Goal: Task Accomplishment & Management: Use online tool/utility

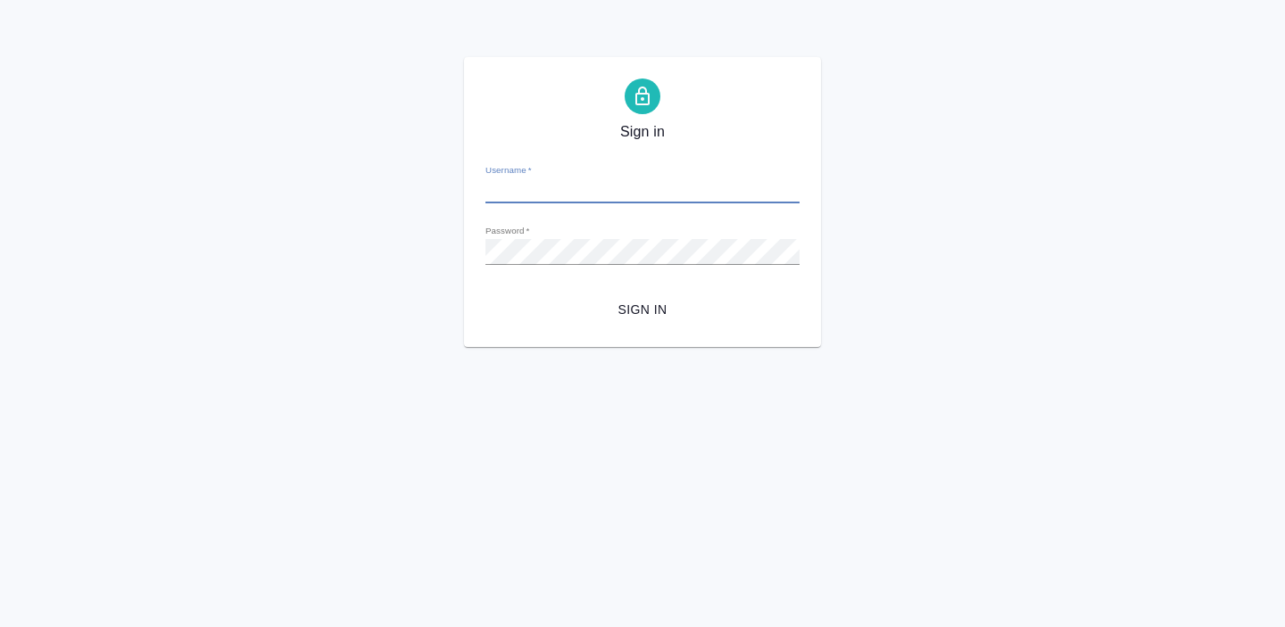
type input "[EMAIL_ADDRESS][DOMAIN_NAME]"
click at [661, 297] on button "Sign in" at bounding box center [643, 310] width 314 height 33
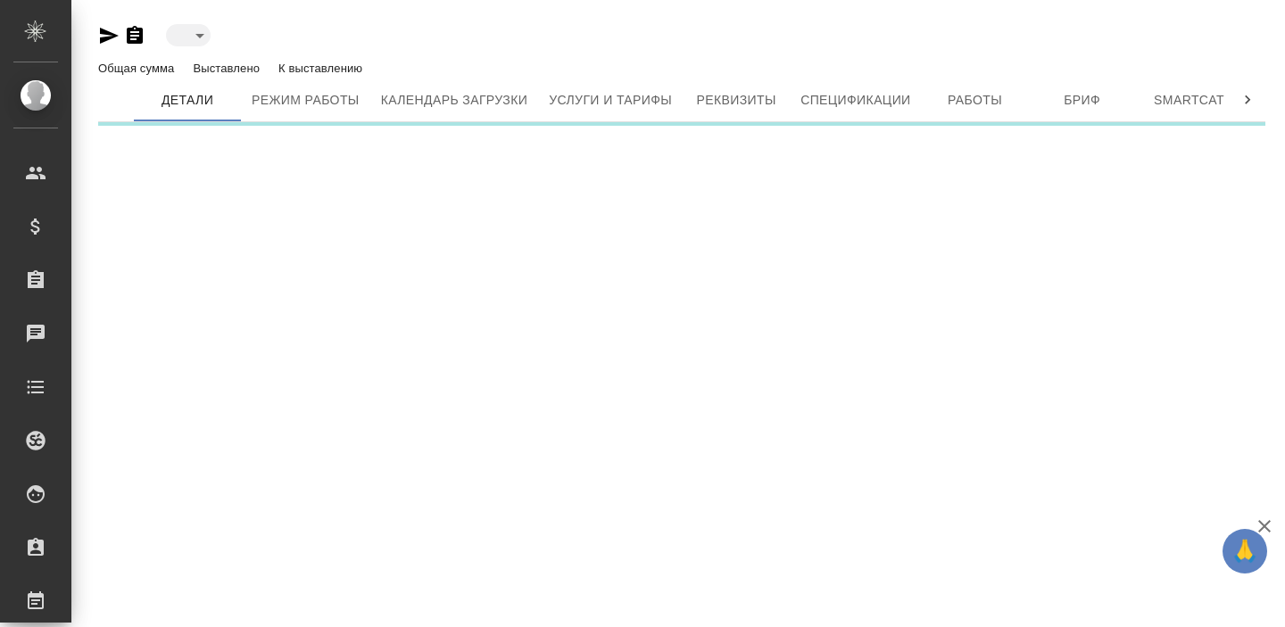
type input "active"
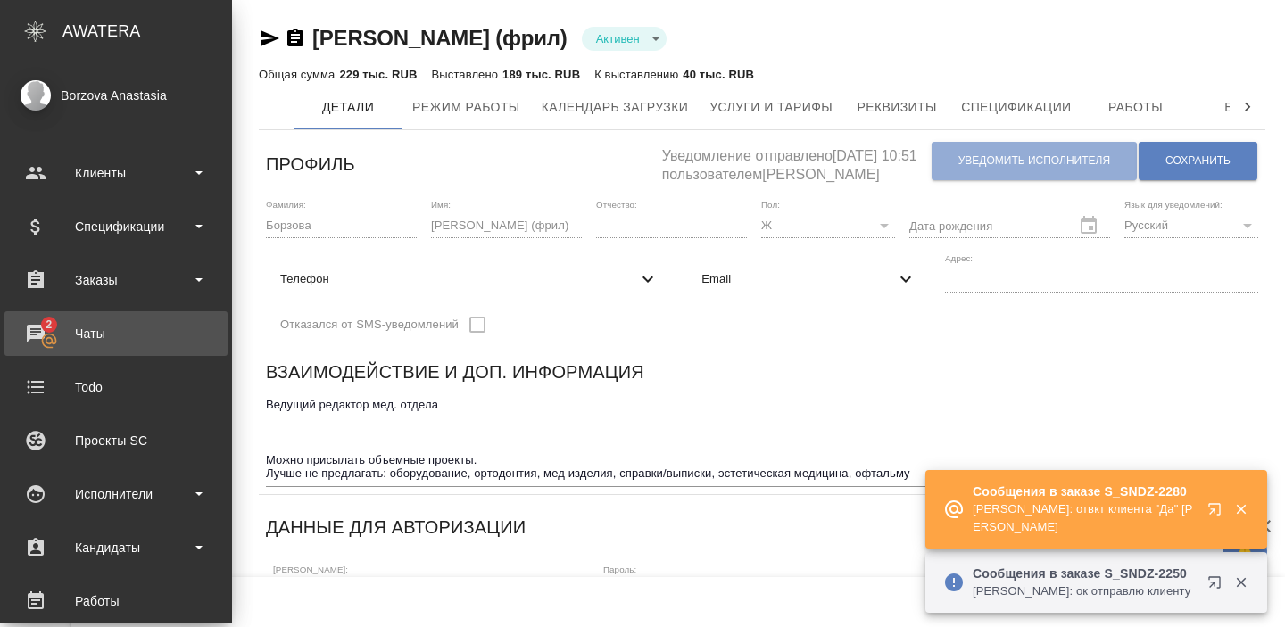
click at [82, 331] on div "Чаты" at bounding box center [115, 333] width 205 height 27
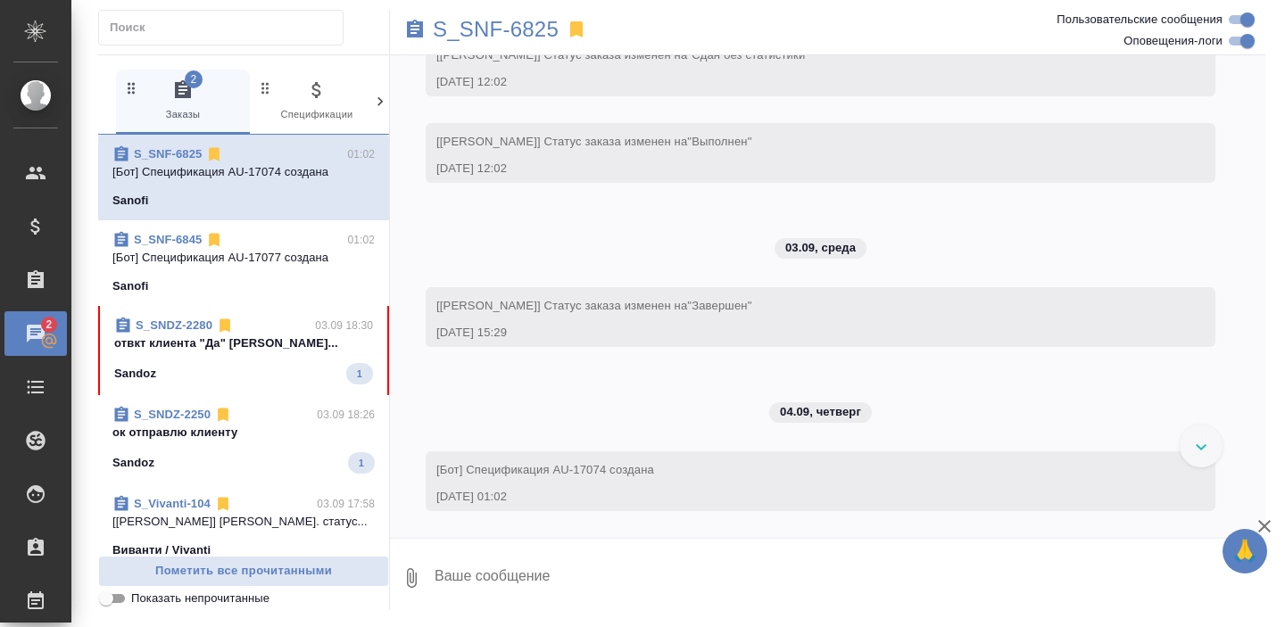
scroll to position [16413, 0]
click at [258, 376] on div "Sandoz 1" at bounding box center [243, 373] width 259 height 21
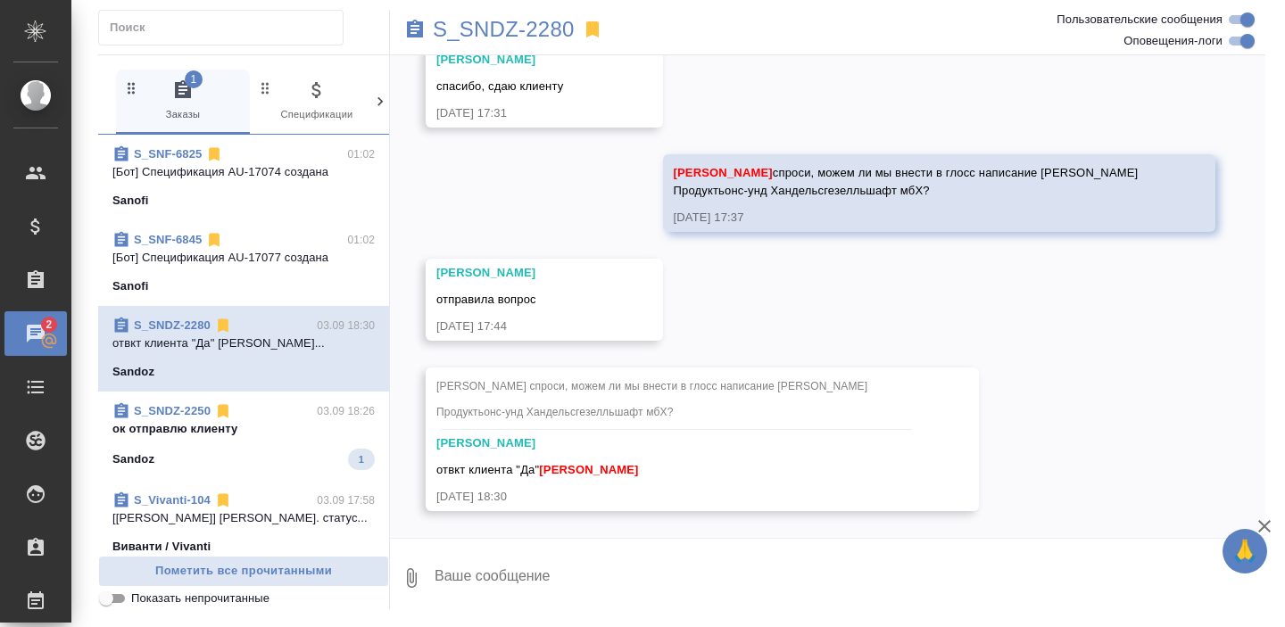
scroll to position [14002, 0]
click at [656, 423] on div "Кабаргина Анна спроси, можем ли мы внести в глосс написание Глобофарм Фармацойт…" at bounding box center [676, 401] width 480 height 57
click at [279, 455] on div "Sandoz 1" at bounding box center [243, 459] width 262 height 21
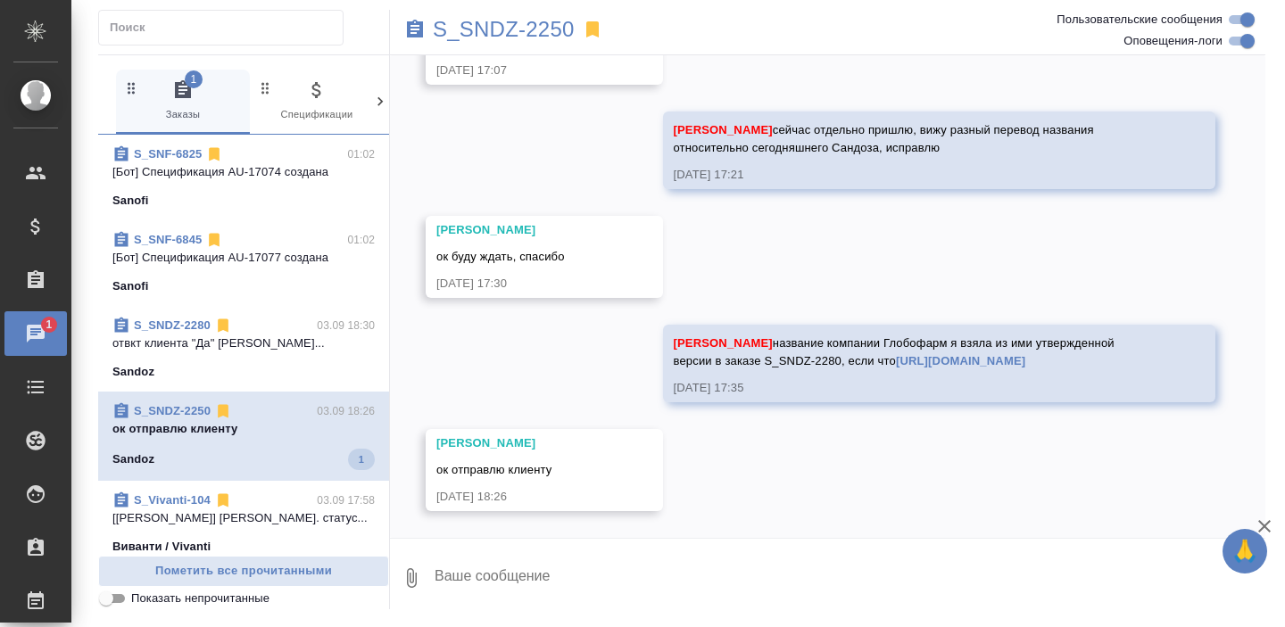
scroll to position [39678, 0]
click at [272, 348] on p "отвкт клиента "Да" Борзова Анастасия..." at bounding box center [243, 344] width 262 height 18
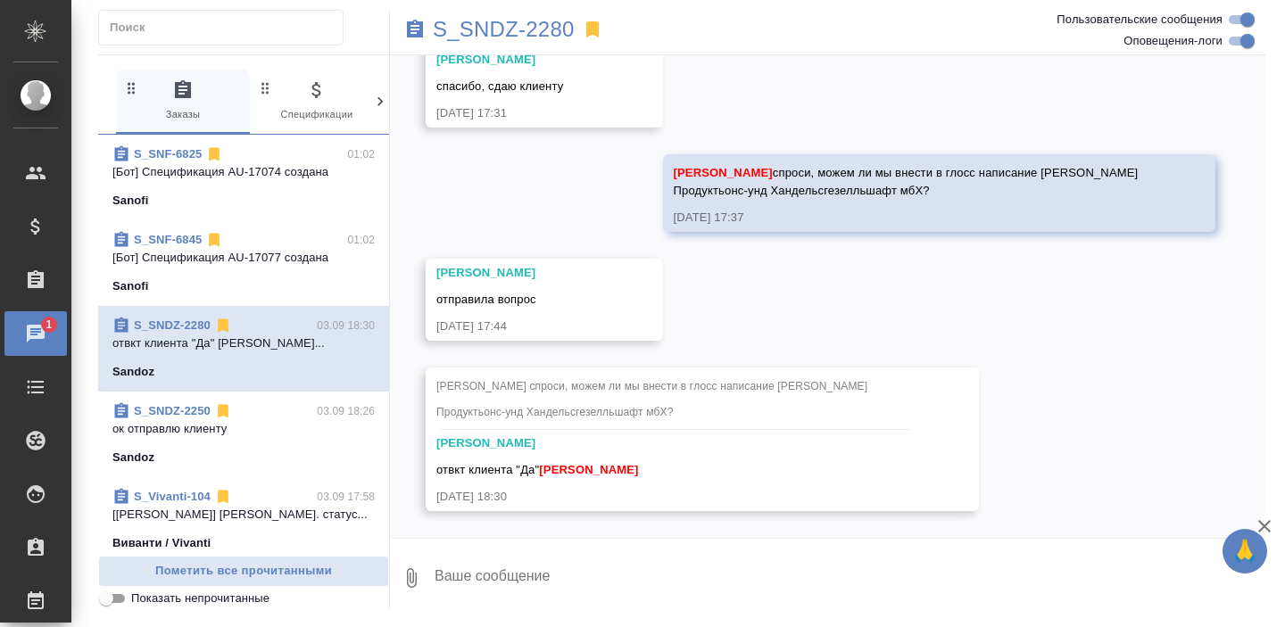
scroll to position [14002, 0]
click at [319, 182] on span "S_SNF-6825 01:02 [Бот] Спецификация AU-17074 создана Sanofi" at bounding box center [243, 177] width 262 height 64
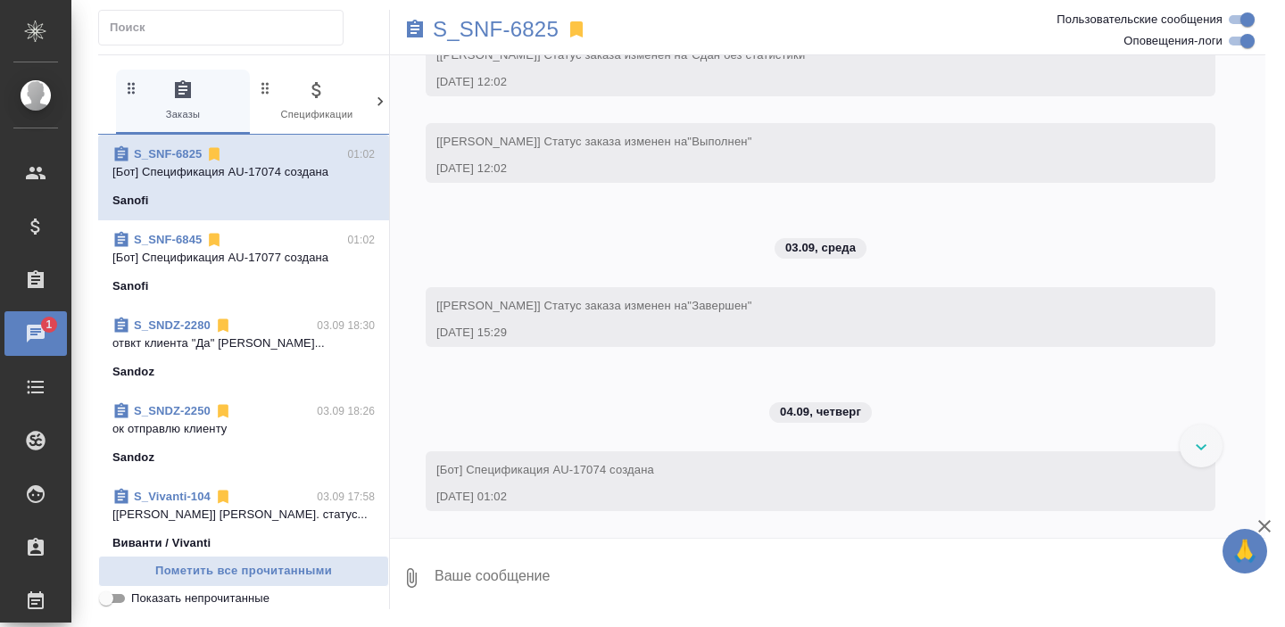
scroll to position [16416, 0]
click at [190, 285] on div "Sanofi" at bounding box center [243, 287] width 262 height 18
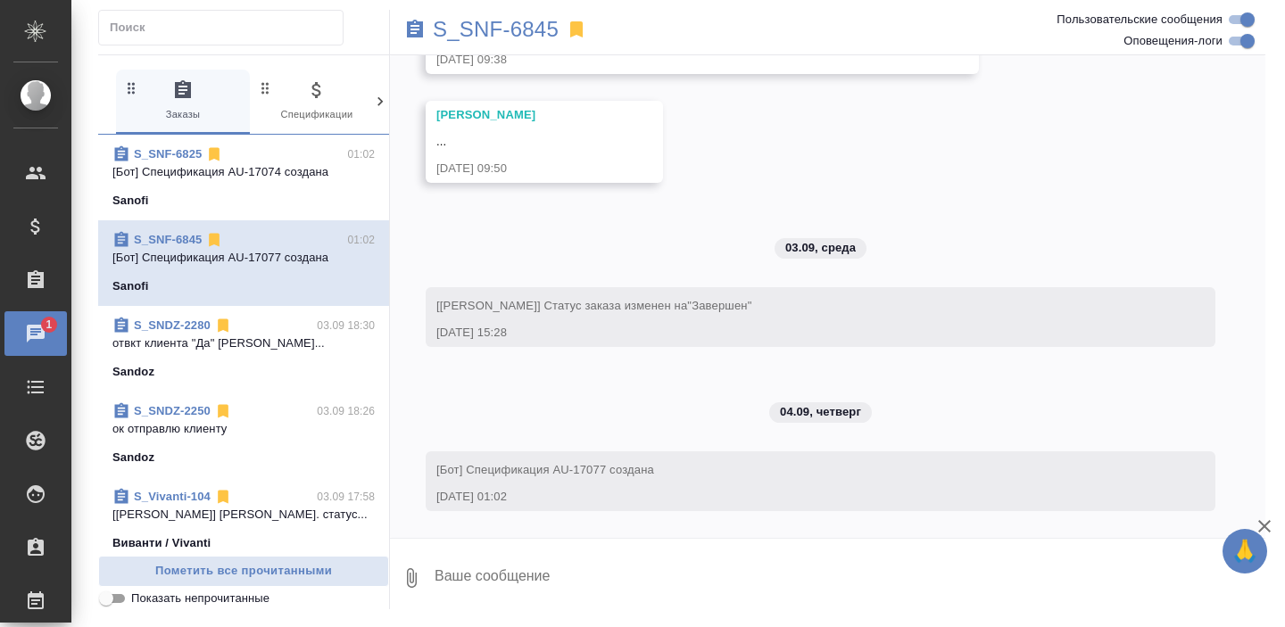
scroll to position [13118, 0]
click at [280, 363] on div "Sandoz" at bounding box center [243, 372] width 262 height 18
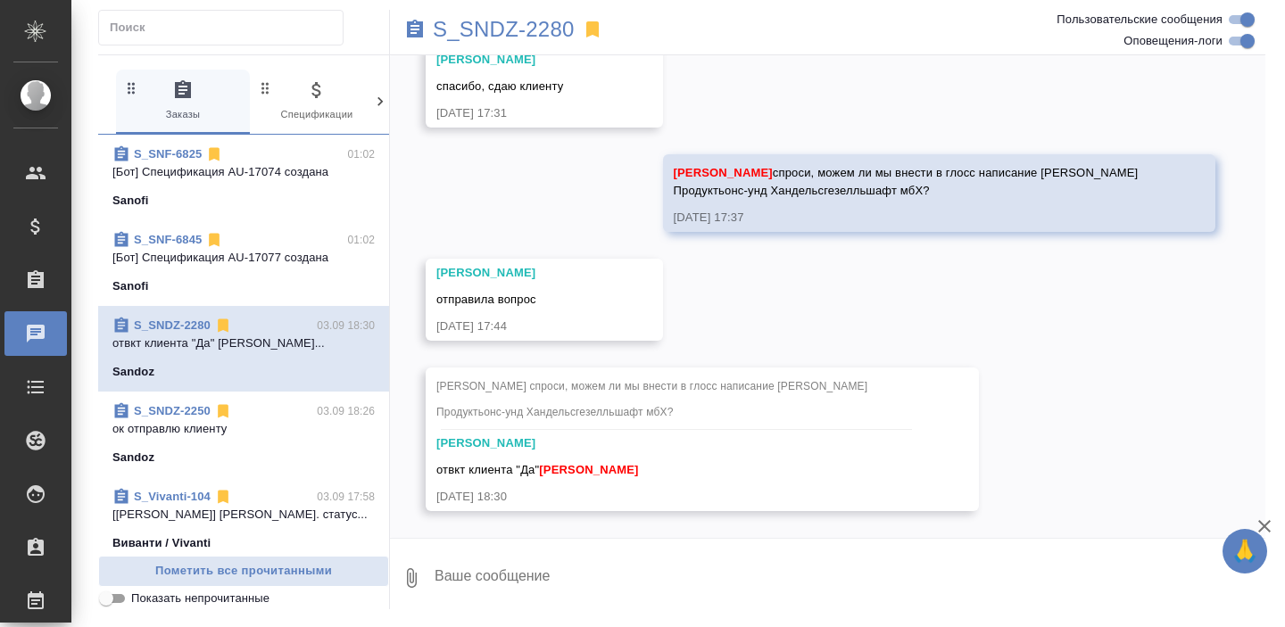
scroll to position [14002, 0]
click at [456, 407] on span "Кабаргина Анна спроси, можем ли мы внести в глосс написание Глобофарм Фармацойт…" at bounding box center [653, 399] width 435 height 38
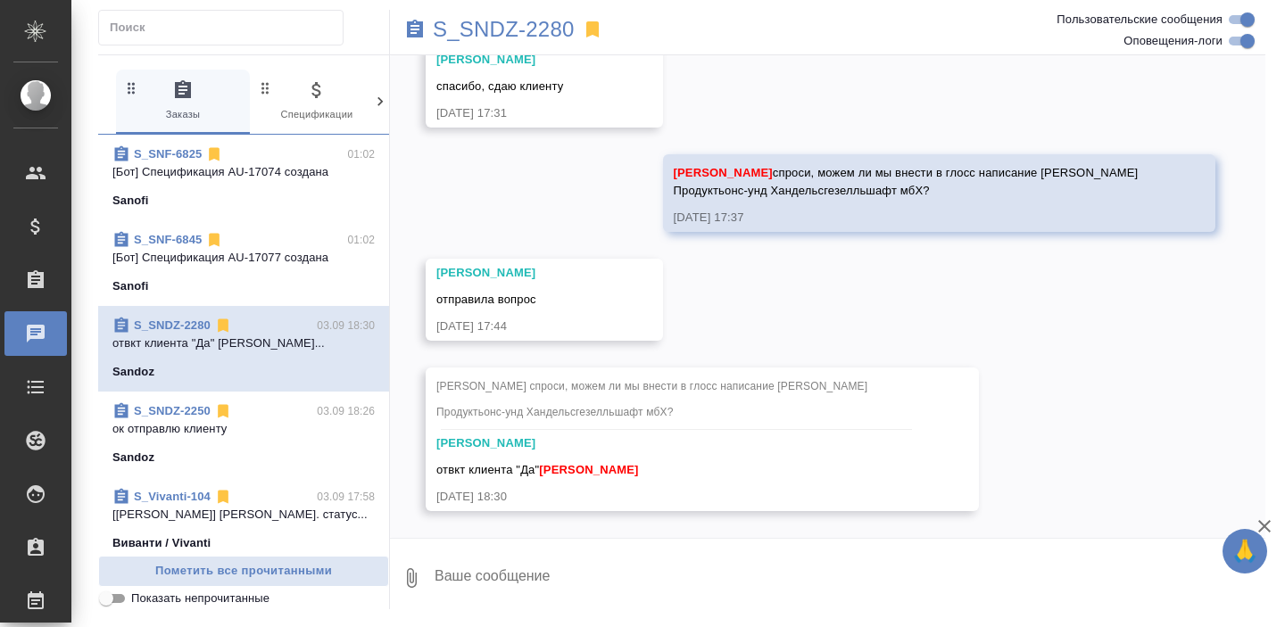
click at [440, 413] on span "Кабаргина Анна спроси, можем ли мы внести в глосс написание Глобофарм Фармацойт…" at bounding box center [653, 399] width 435 height 38
drag, startPoint x: 777, startPoint y: 386, endPoint x: 755, endPoint y: 407, distance: 30.9
click at [755, 407] on span "Кабаргина Анна спроси, можем ли мы внести в глосс написание Глобофарм Фармацойт…" at bounding box center [653, 399] width 435 height 38
drag, startPoint x: 774, startPoint y: 382, endPoint x: 757, endPoint y: 406, distance: 29.5
click at [757, 406] on span "Кабаргина Анна спроси, можем ли мы внести в глосс написание Глобофарм Фармацойт…" at bounding box center [653, 399] width 435 height 38
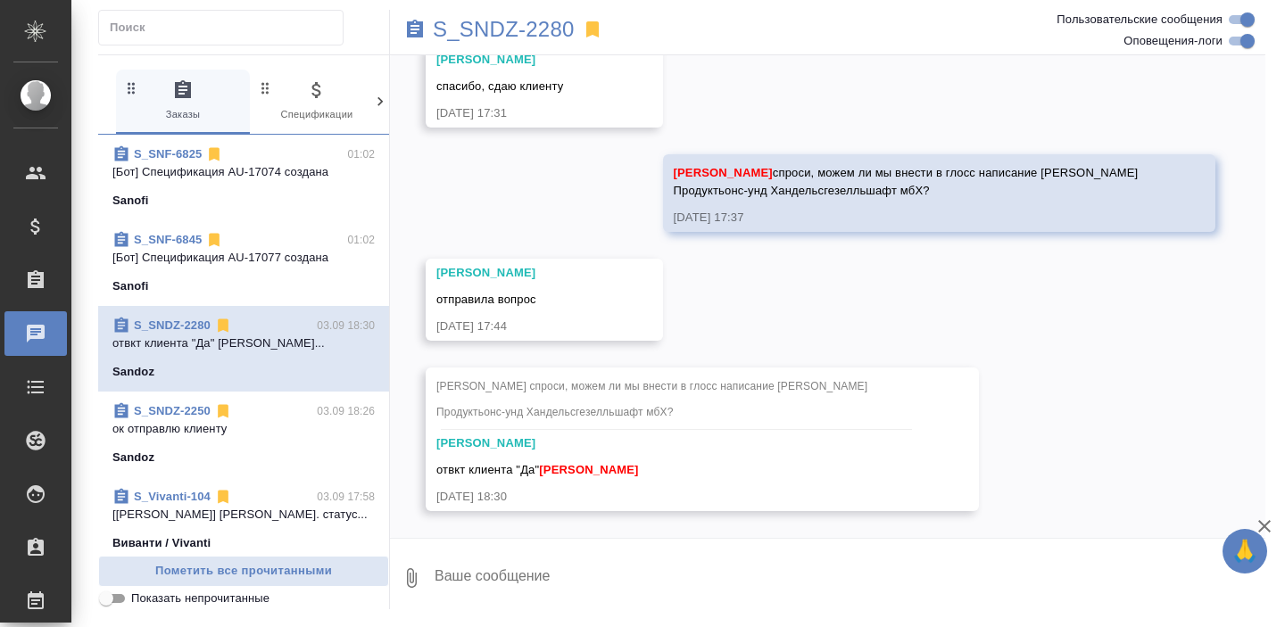
copy span "Глобофарм Фармацойтише Продуктьонс-унд Хандельсгезелльшафт мбХ"
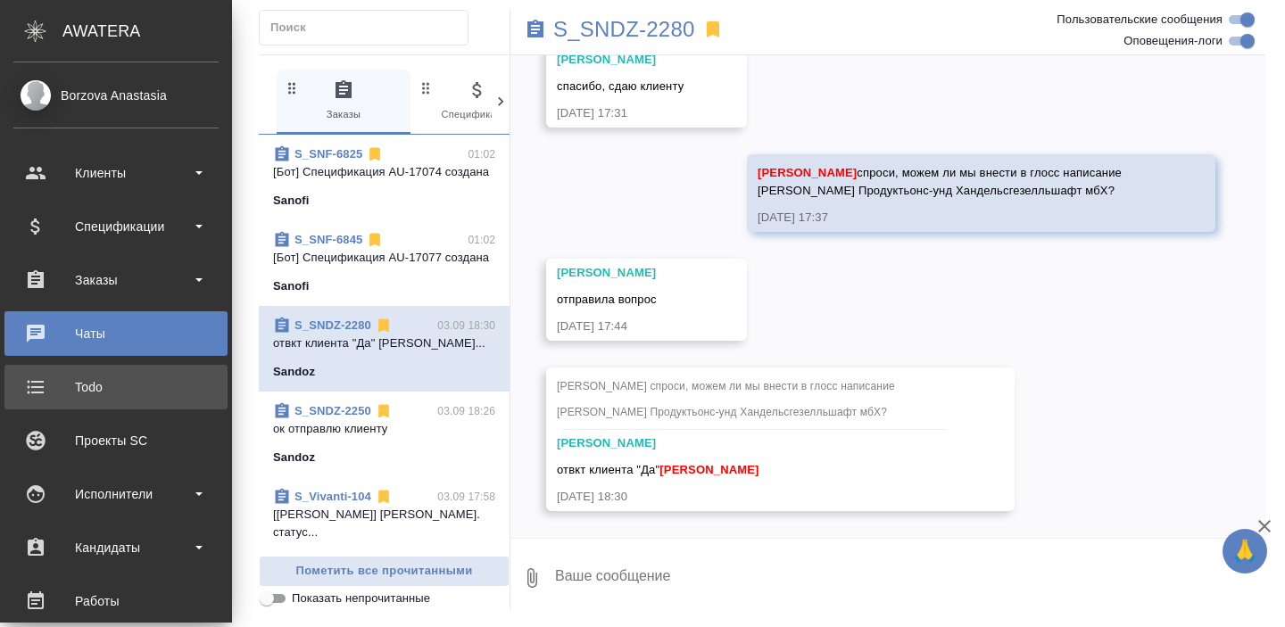
scroll to position [14377, 0]
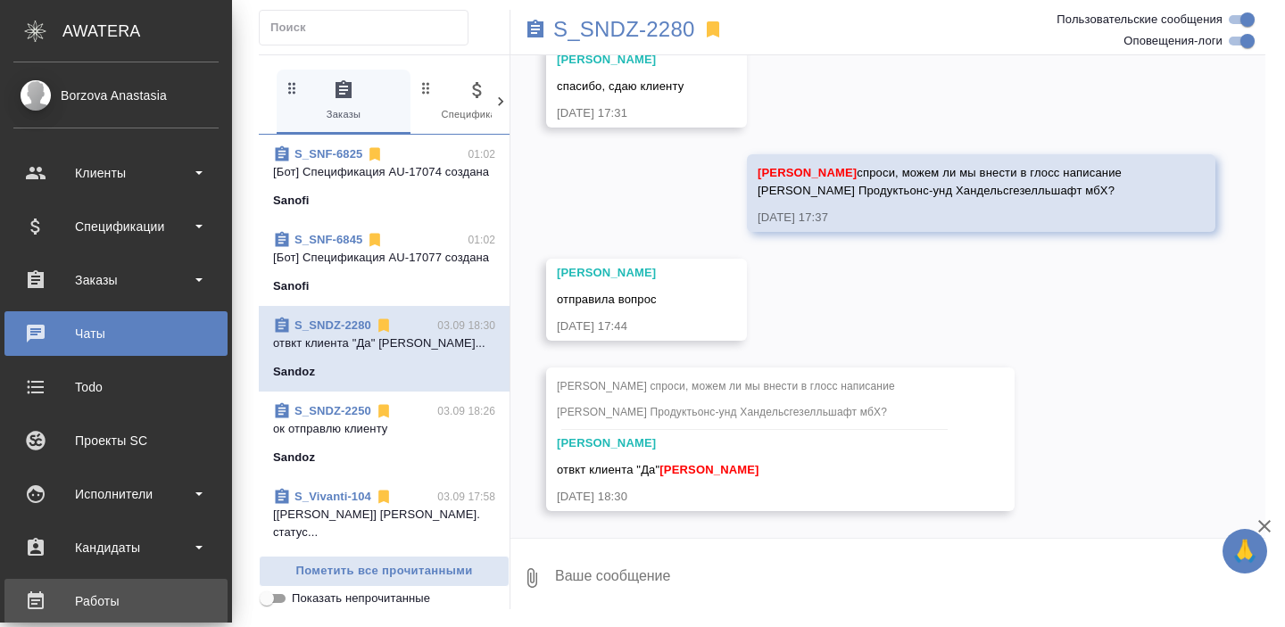
click at [106, 595] on div "Работы" at bounding box center [115, 601] width 205 height 27
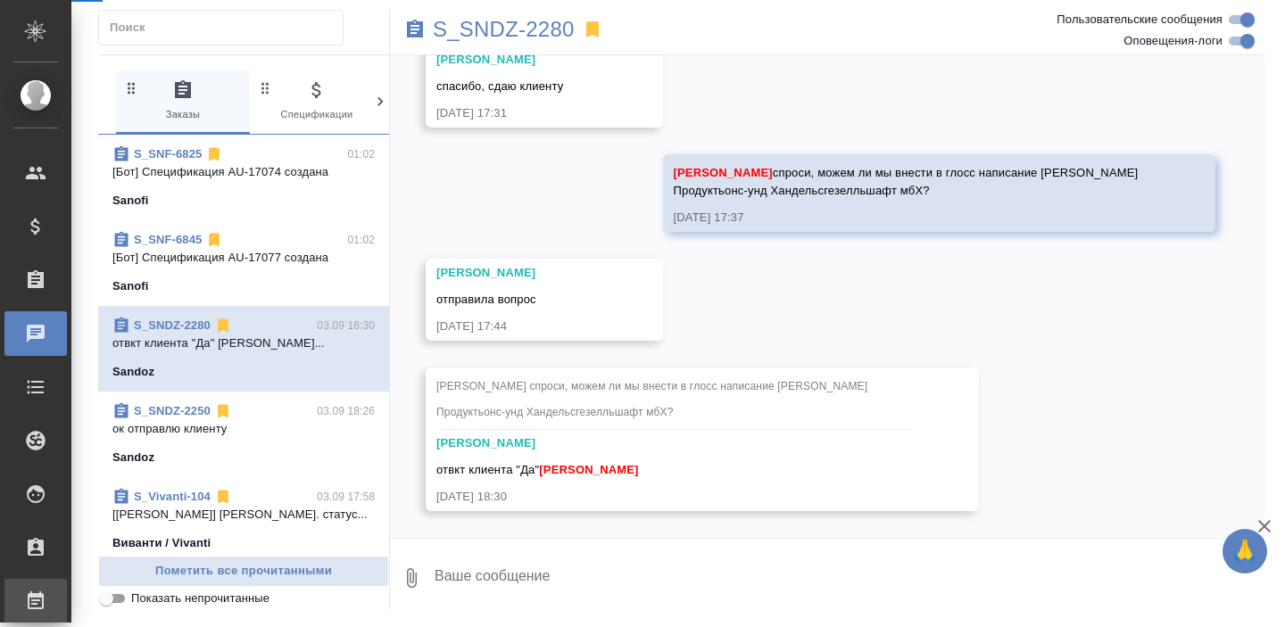
scroll to position [14002, 0]
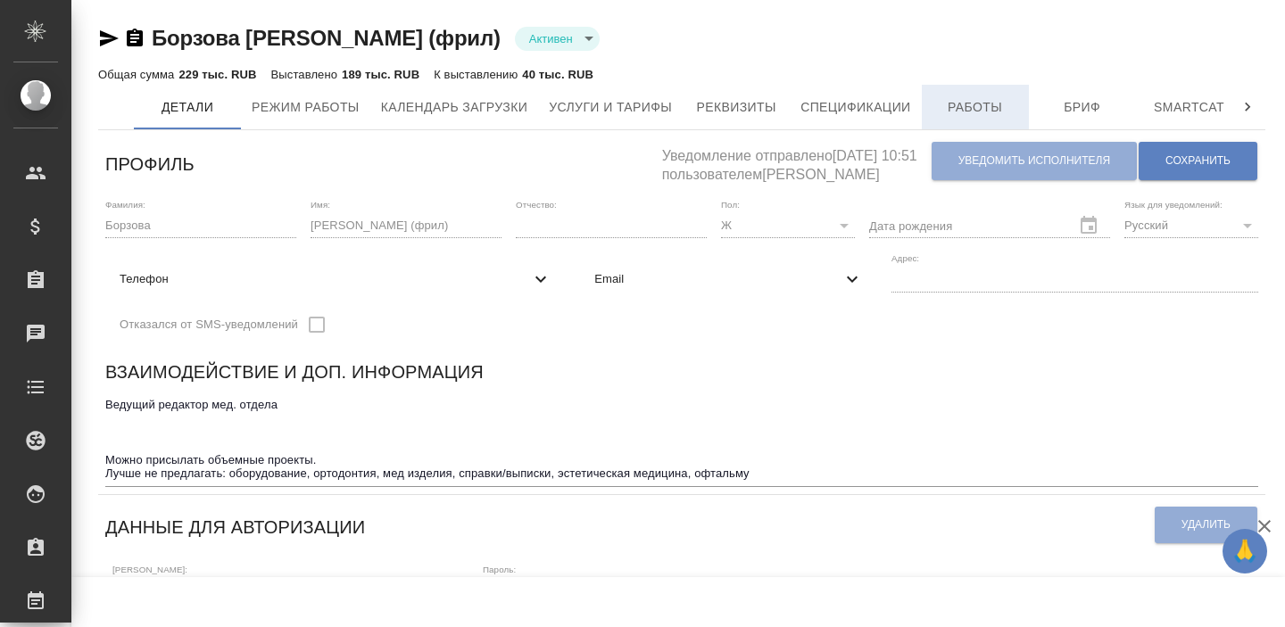
click at [1027, 120] on button "Работы" at bounding box center [975, 107] width 107 height 45
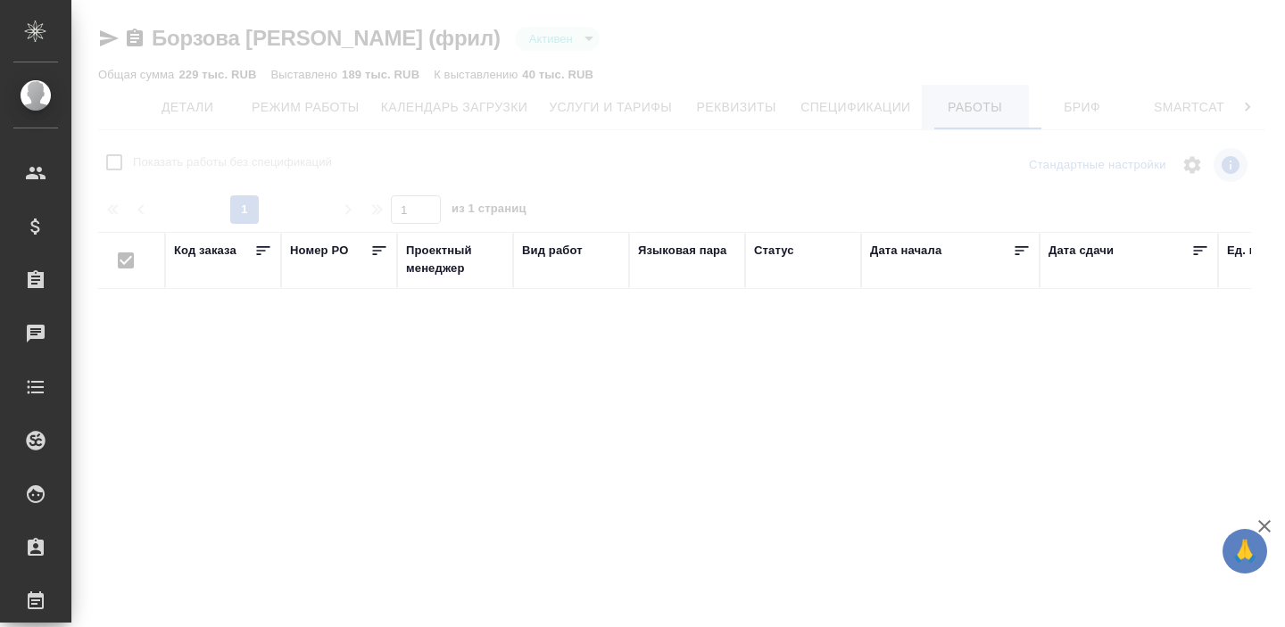
checkbox input "false"
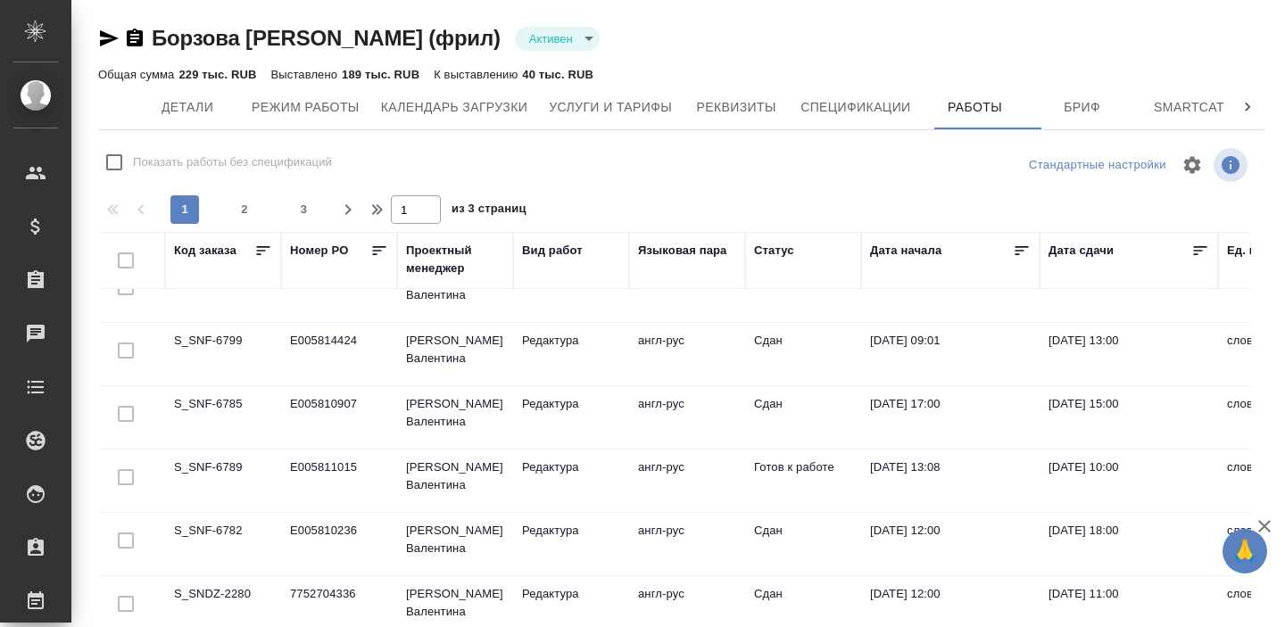
scroll to position [232, 0]
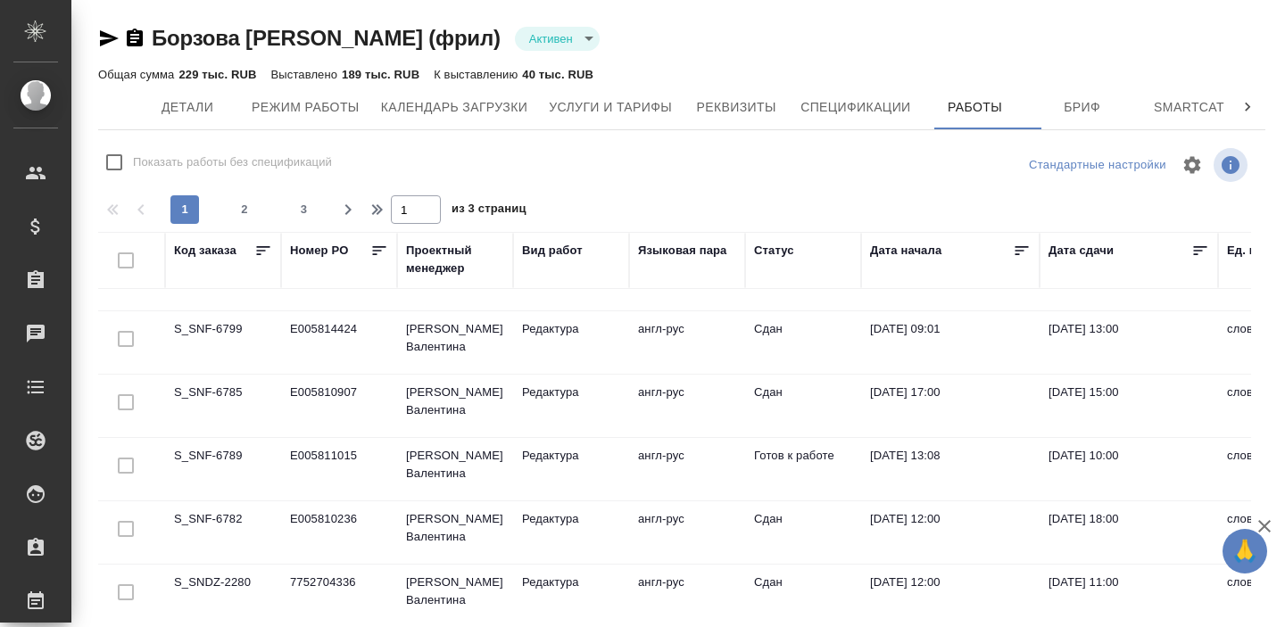
click at [232, 456] on td "S_SNF-6789" at bounding box center [223, 469] width 116 height 62
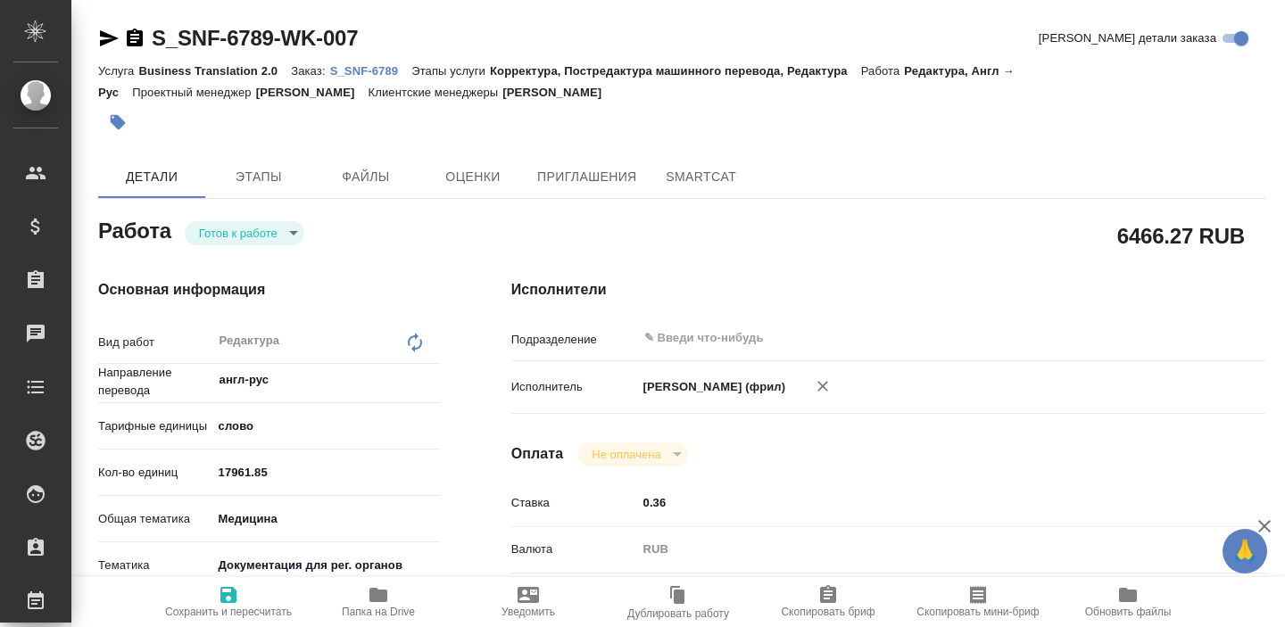
type textarea "x"
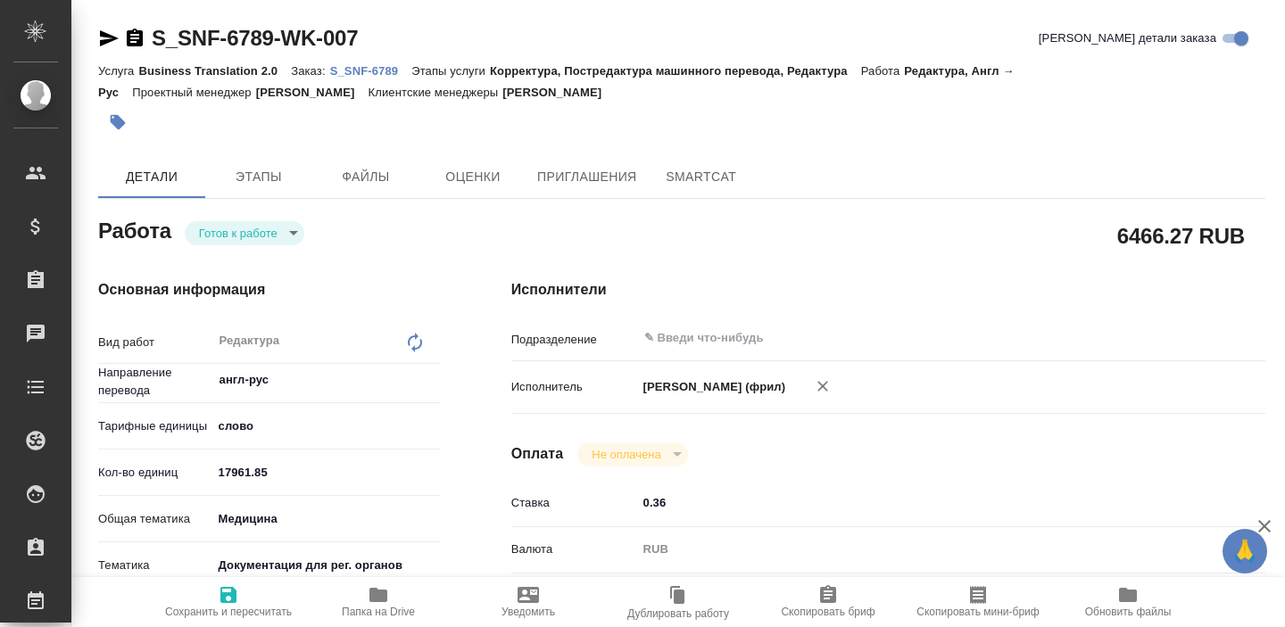
type textarea "x"
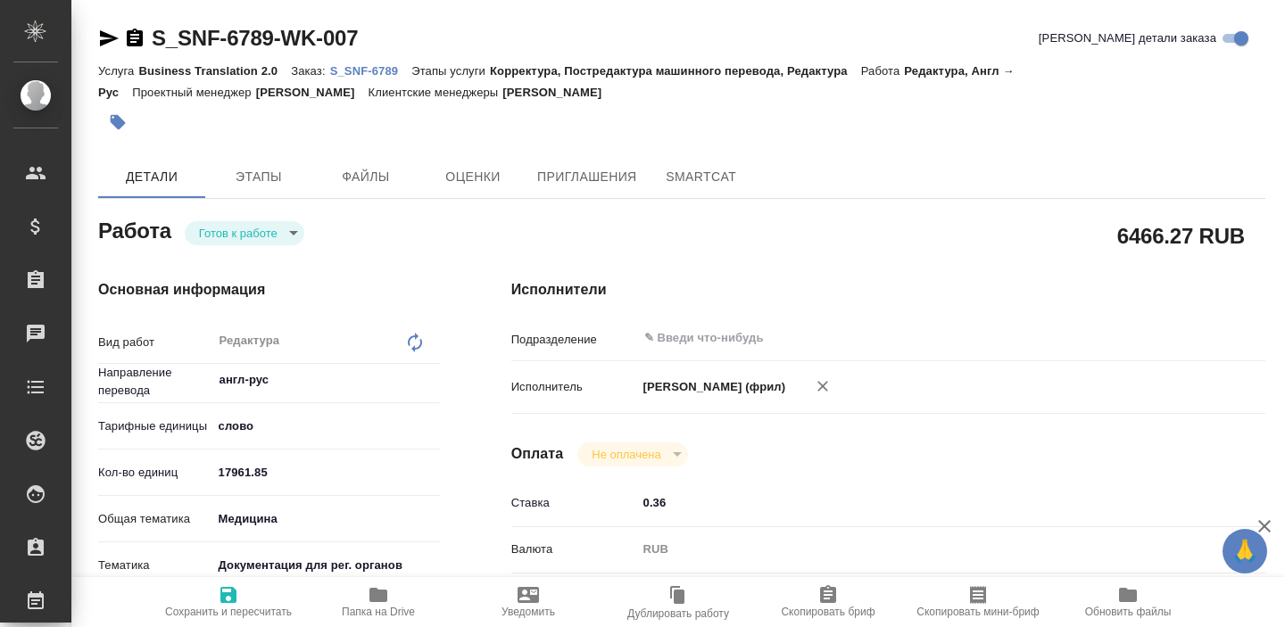
type textarea "x"
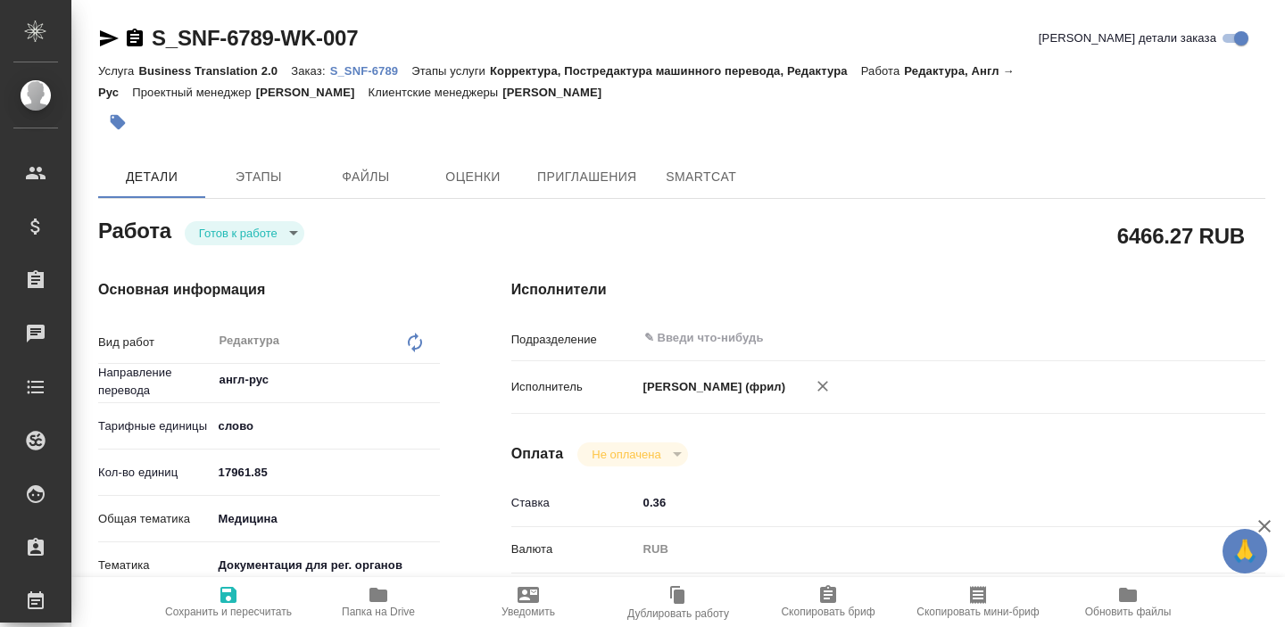
type textarea "x"
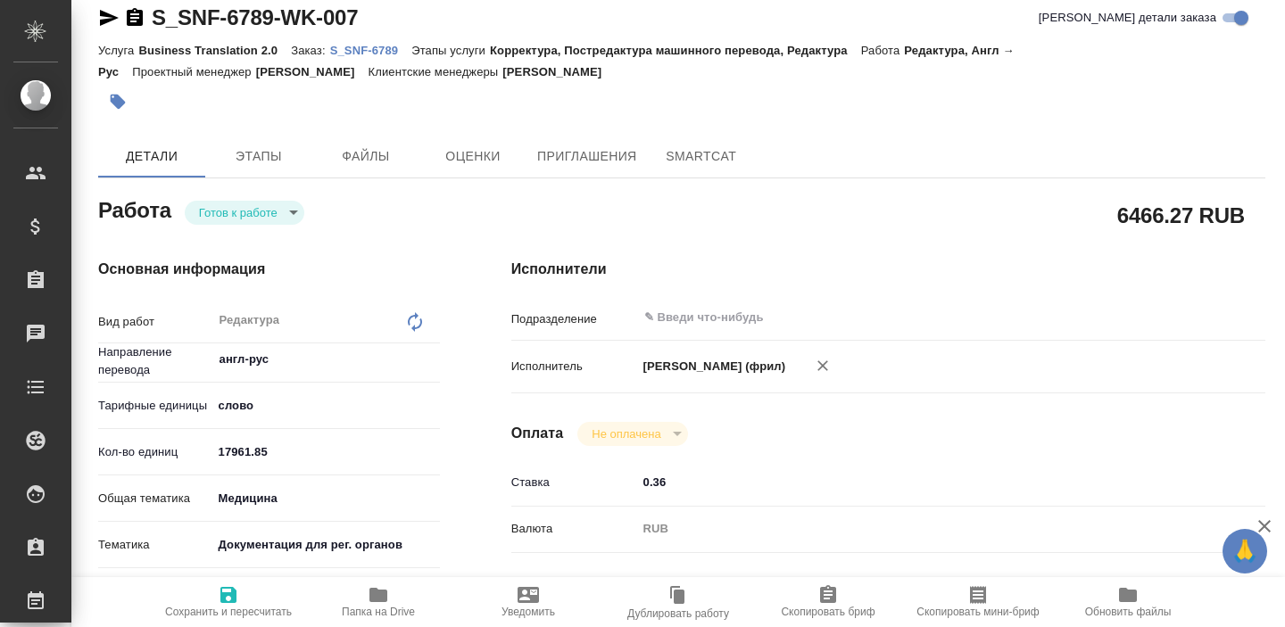
scroll to position [27, 0]
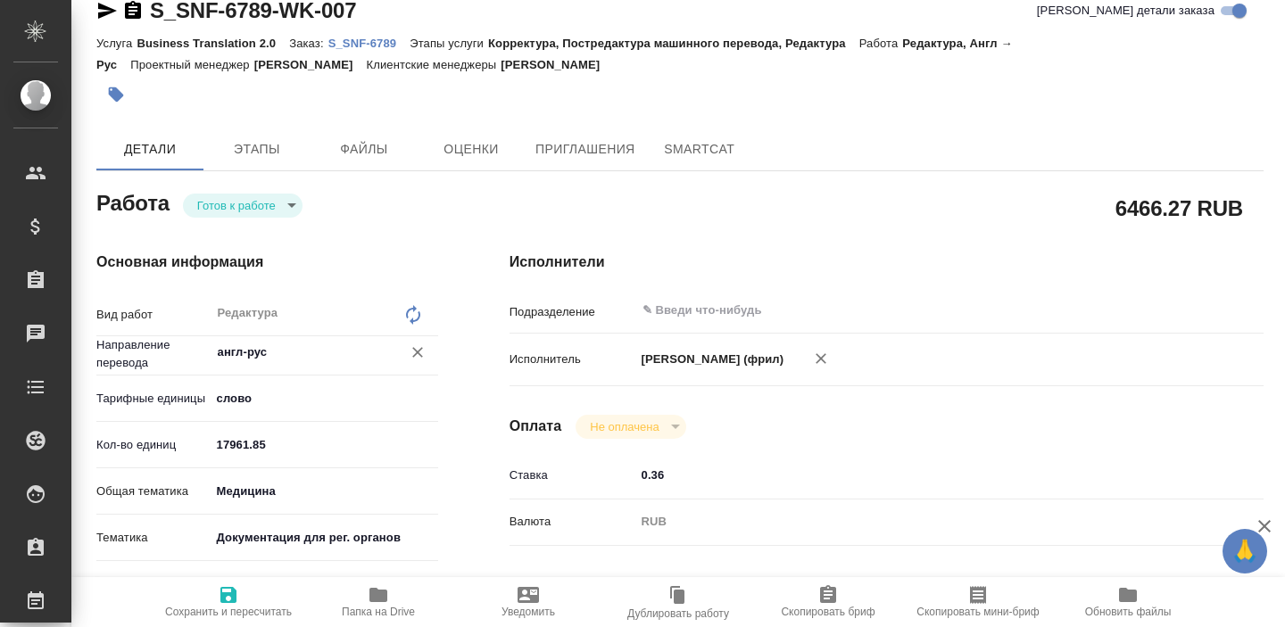
type textarea "x"
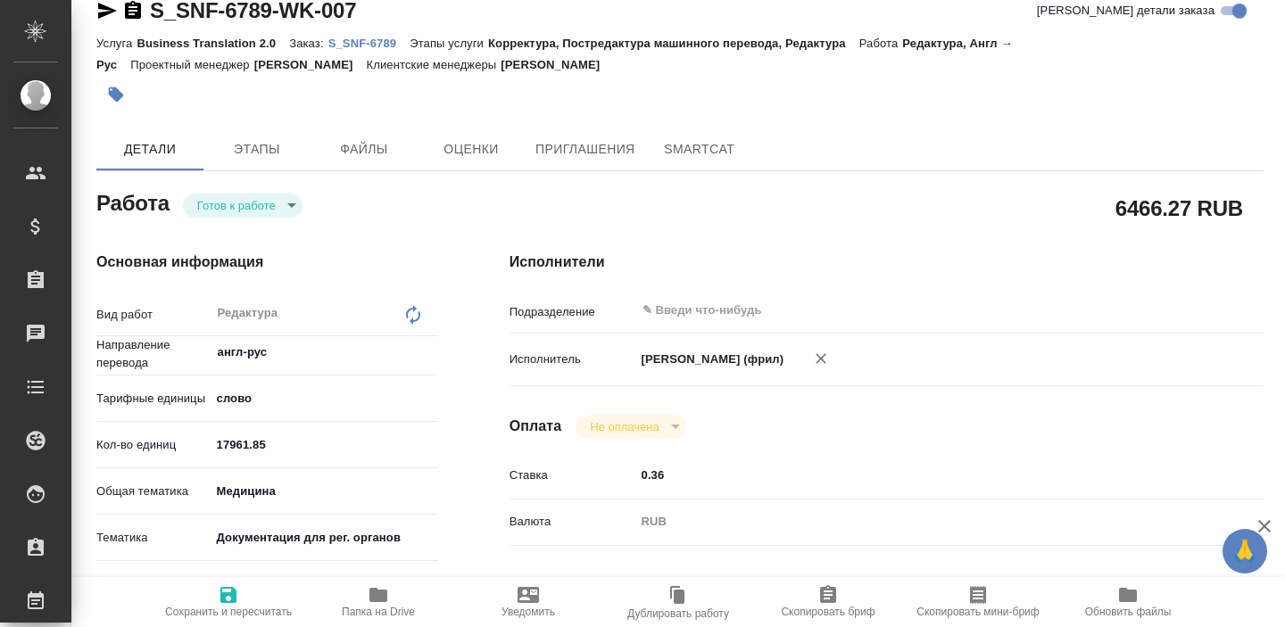
scroll to position [28, 3]
click at [382, 582] on button "Папка на Drive" at bounding box center [378, 603] width 150 height 50
type textarea "x"
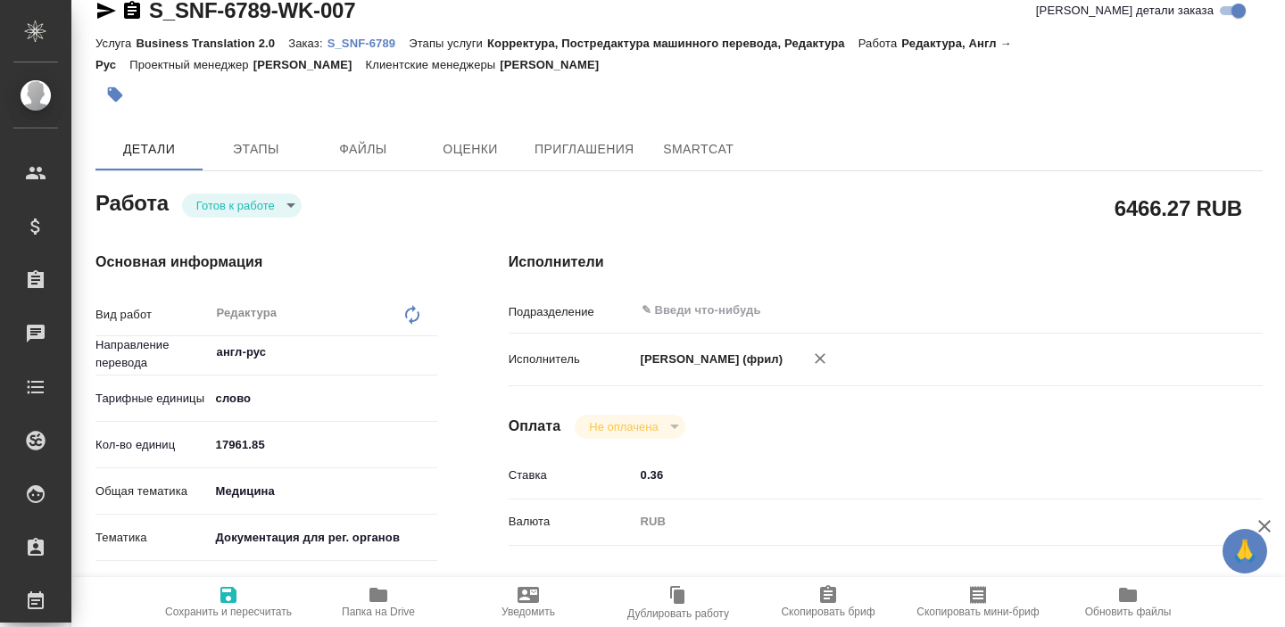
type textarea "x"
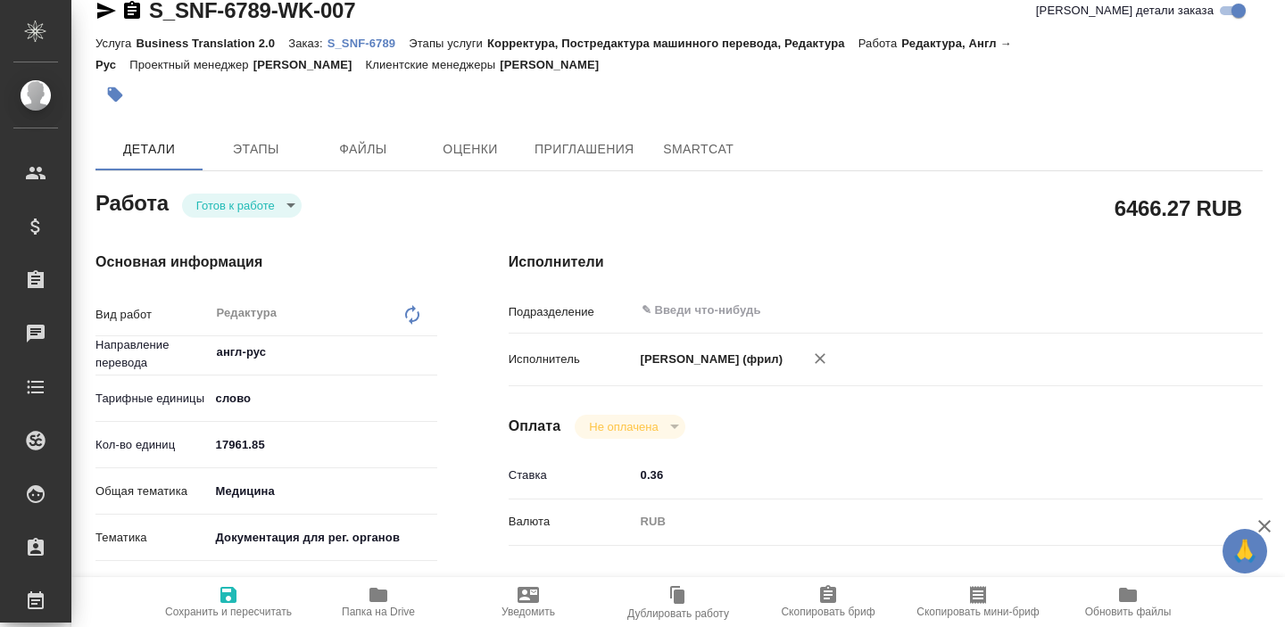
type textarea "x"
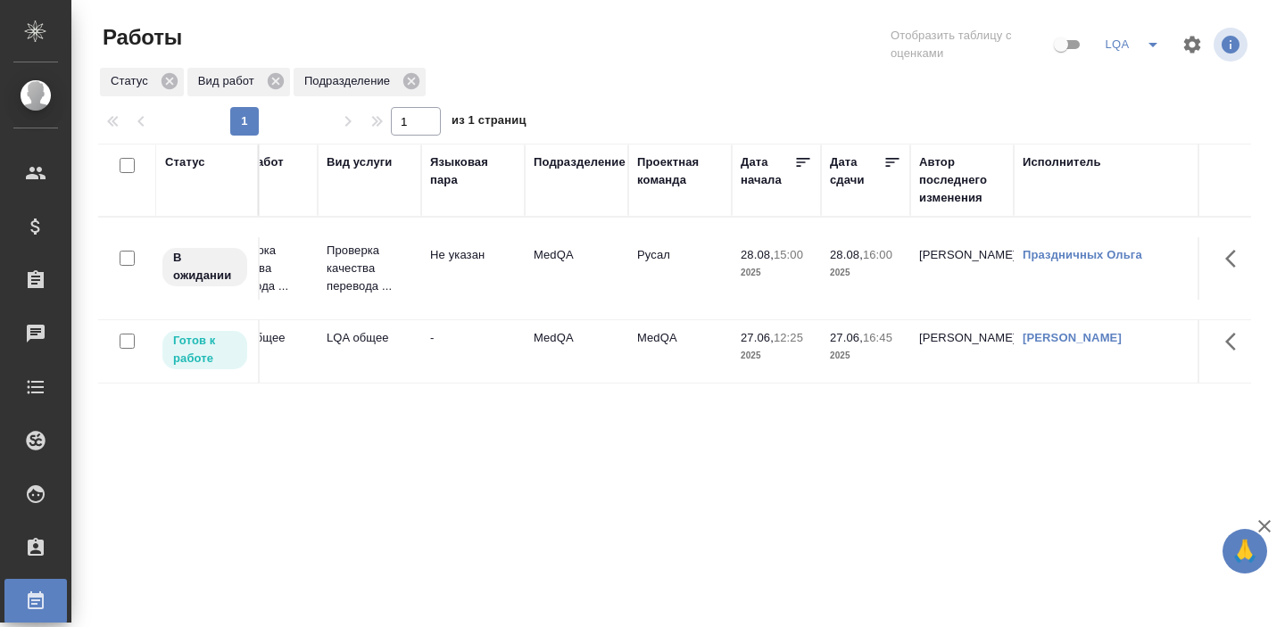
scroll to position [0, 255]
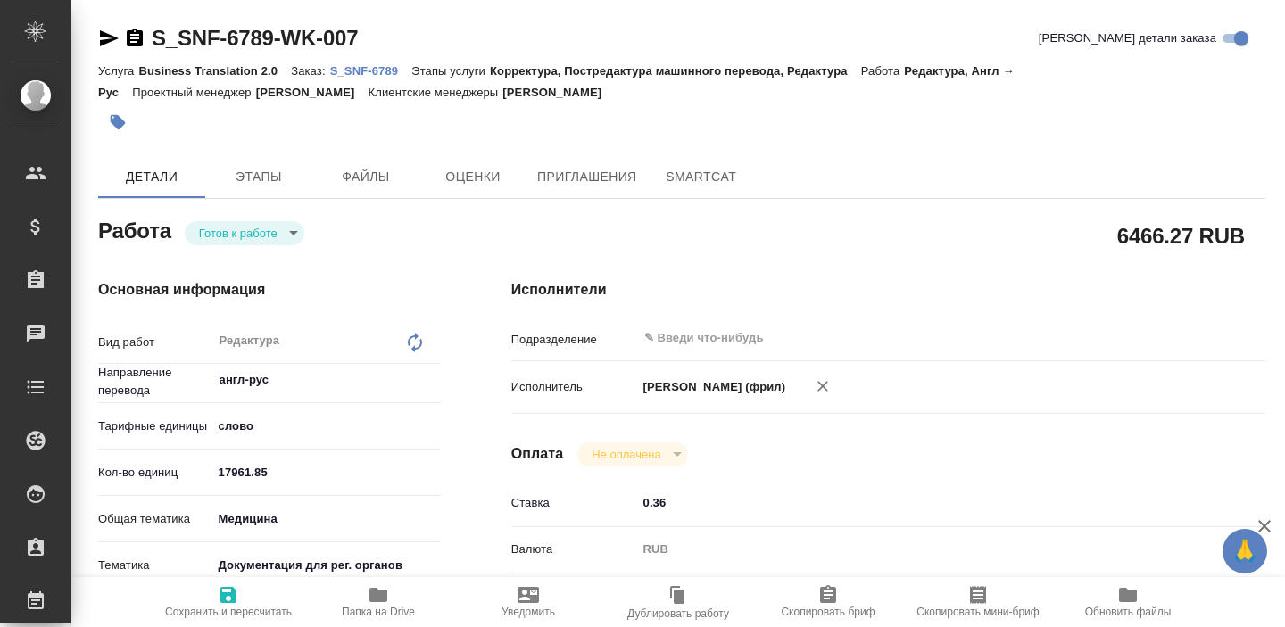
scroll to position [28, 3]
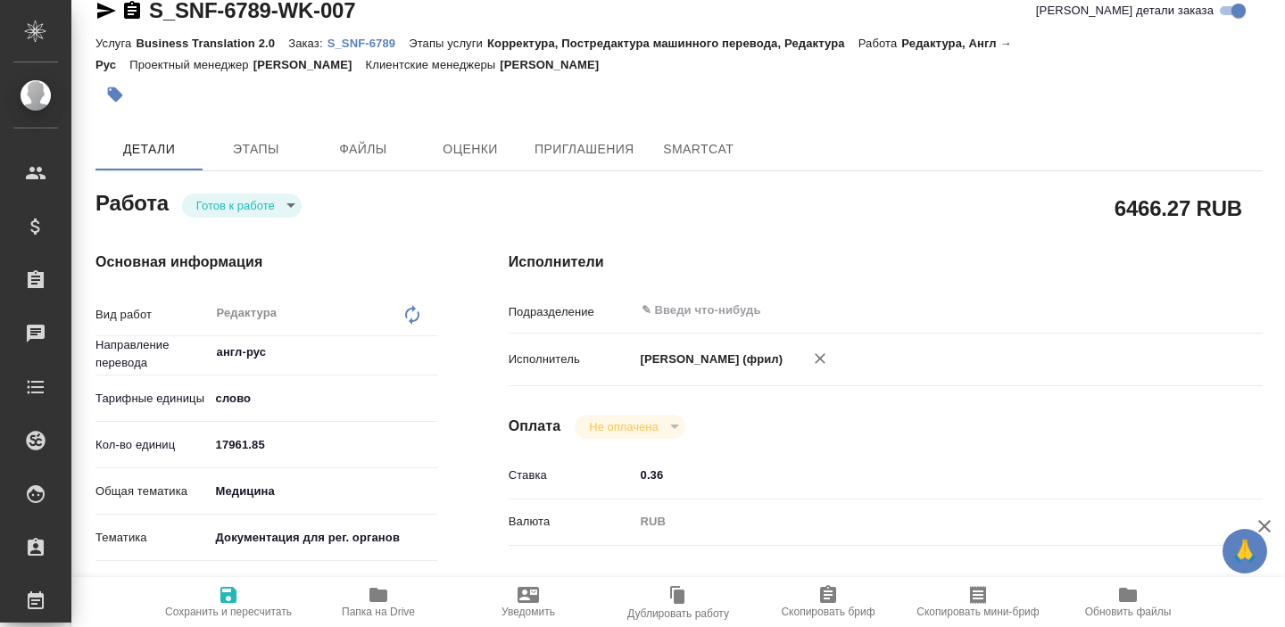
click at [97, 8] on icon "button" at bounding box center [106, 11] width 19 height 16
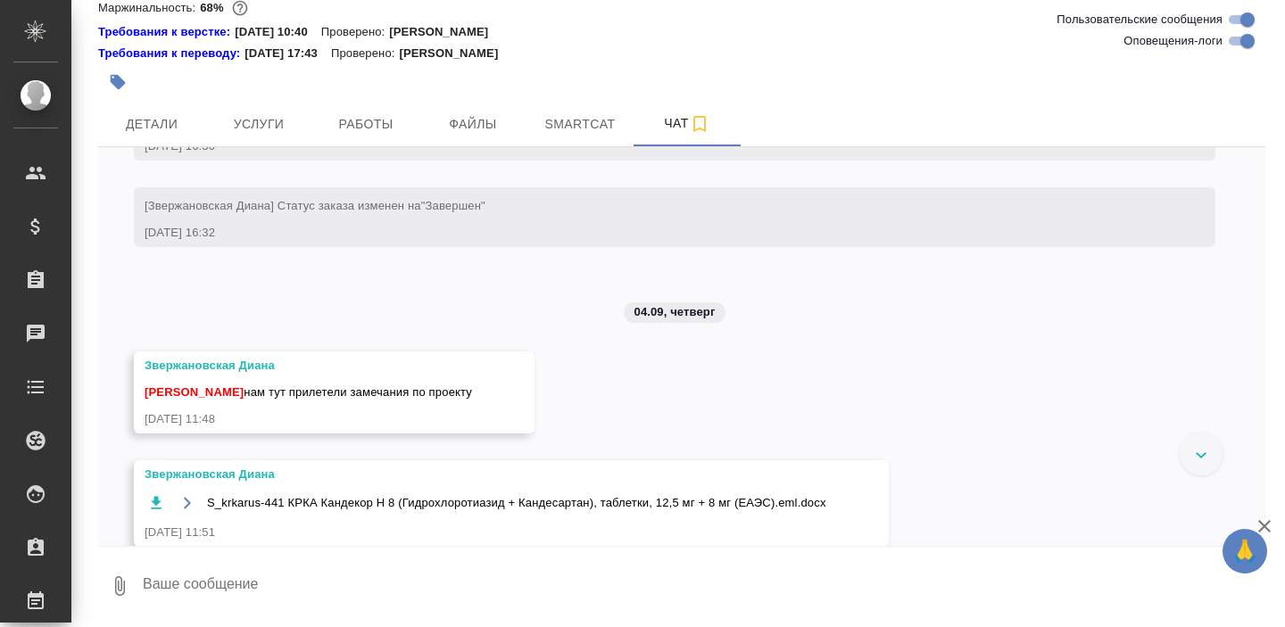
scroll to position [28048, 0]
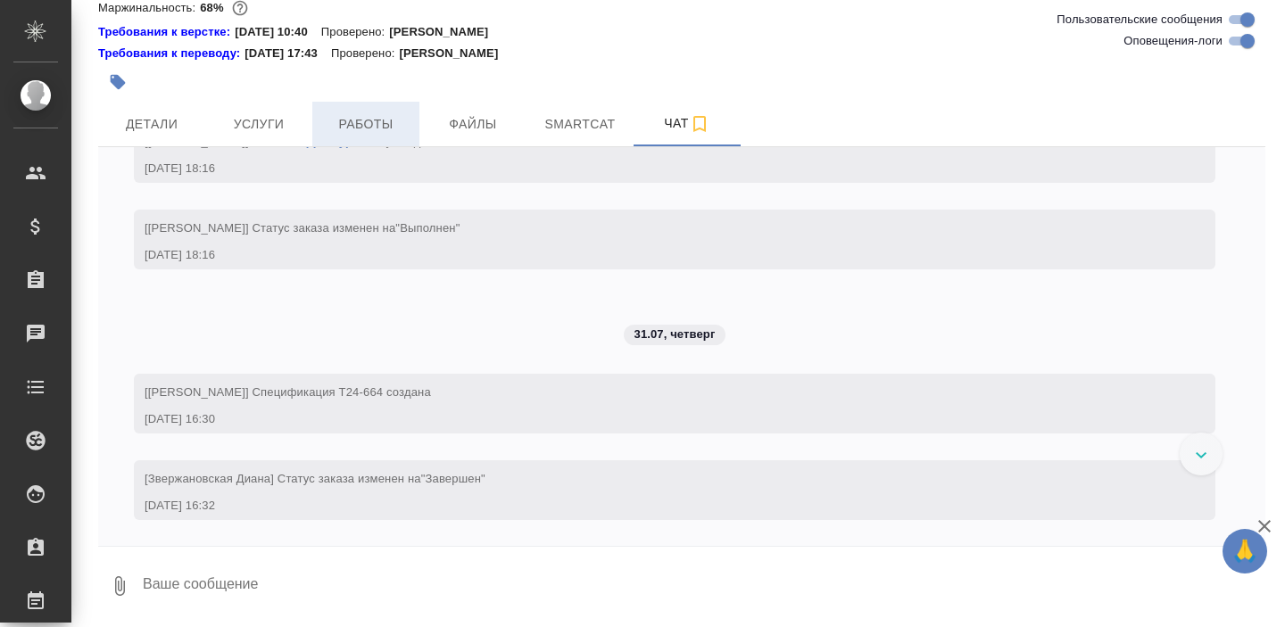
click at [366, 125] on span "Работы" at bounding box center [366, 124] width 86 height 22
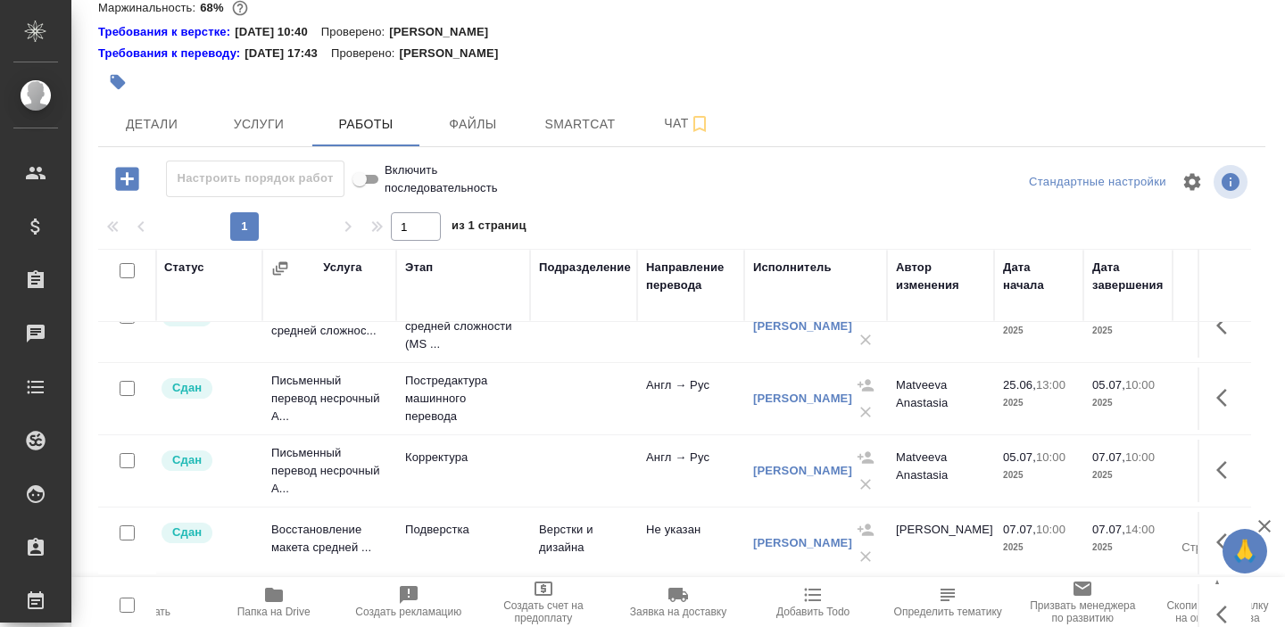
scroll to position [466, 3]
